Goal: Transaction & Acquisition: Book appointment/travel/reservation

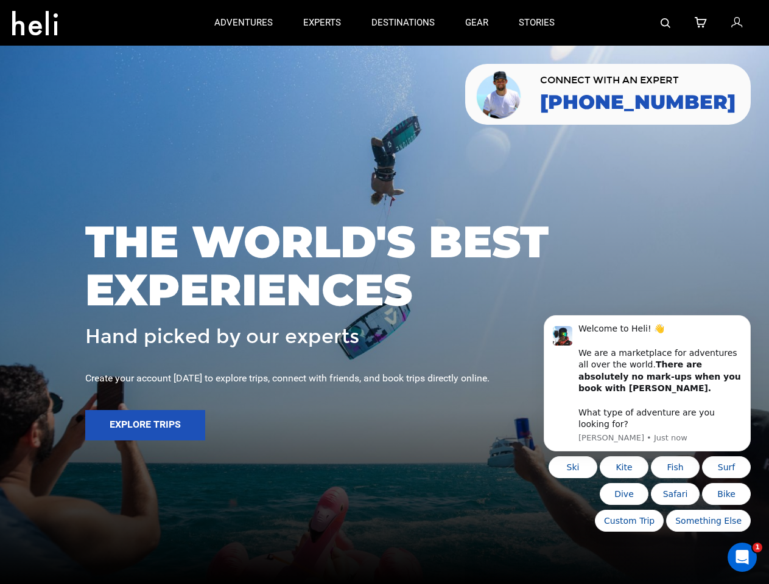
click at [384, 292] on span "THE WORLD'S BEST EXPERIENCES" at bounding box center [384, 266] width 598 height 96
click at [35, 19] on icon at bounding box center [35, 19] width 46 height 19
click at [666, 23] on img at bounding box center [666, 23] width 10 height 10
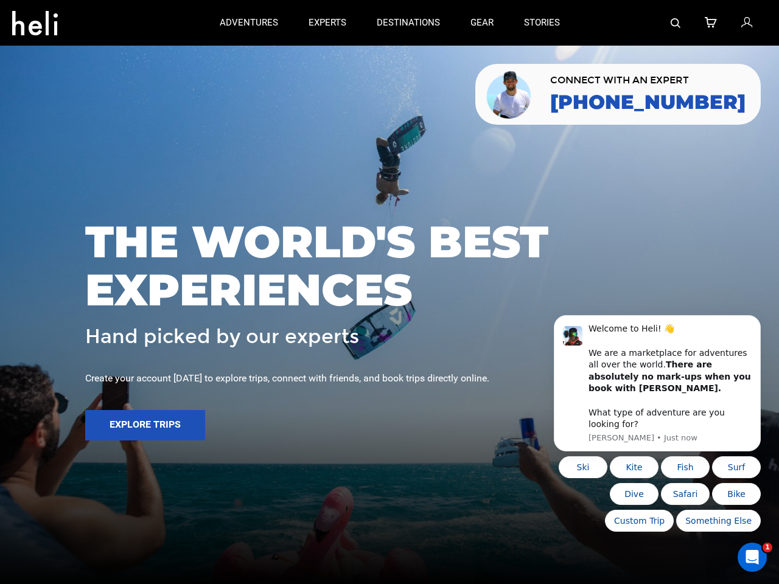
click at [384, 292] on span "THE WORLD'S BEST EXPERIENCES" at bounding box center [389, 266] width 609 height 96
click at [145, 426] on button "Explore Trips" at bounding box center [145, 425] width 120 height 30
click at [647, 390] on b "There are absolutely no mark-ups when you book with [PERSON_NAME]." at bounding box center [670, 376] width 163 height 33
